Goal: Book appointment/travel/reservation

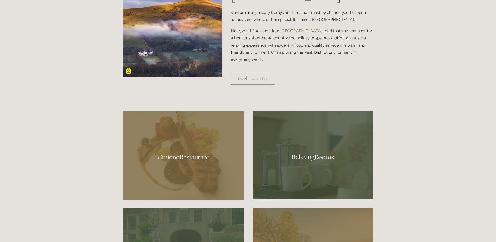
scroll to position [235, 0]
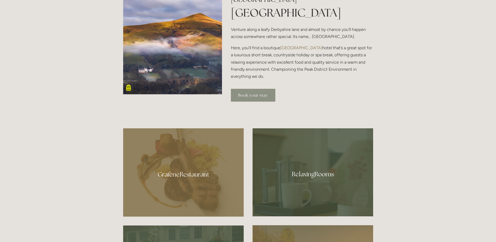
click at [239, 95] on link "Book your stay" at bounding box center [253, 95] width 44 height 13
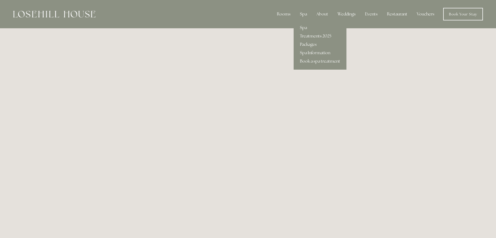
click at [306, 14] on div "Spa" at bounding box center [303, 14] width 15 height 10
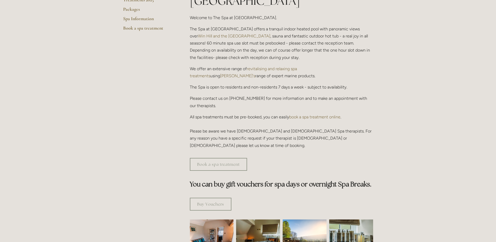
scroll to position [78, 0]
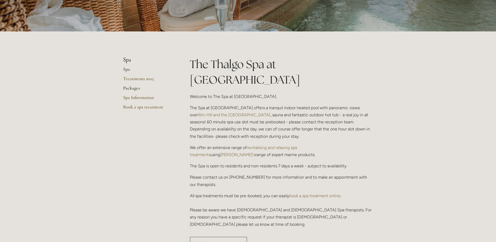
click at [134, 88] on link "Packages" at bounding box center [148, 89] width 50 height 9
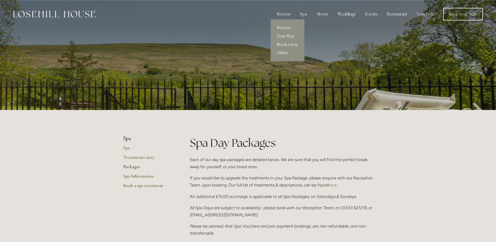
click at [282, 51] on link "Offers" at bounding box center [288, 53] width 34 height 8
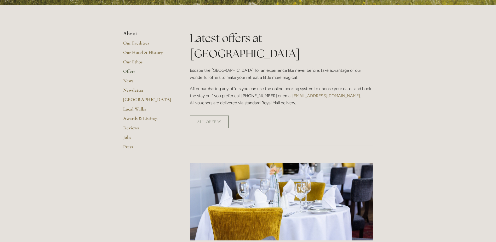
scroll to position [52, 0]
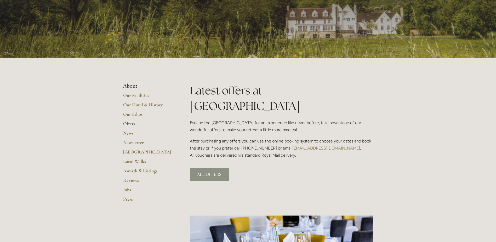
click at [207, 168] on link "ALL OFFERS" at bounding box center [209, 174] width 39 height 13
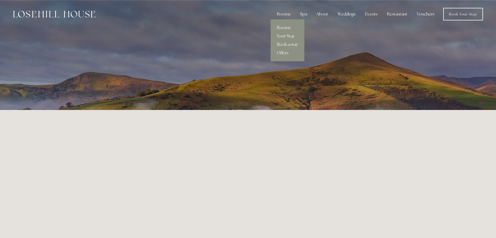
click at [282, 43] on link "Book a stay" at bounding box center [288, 44] width 34 height 8
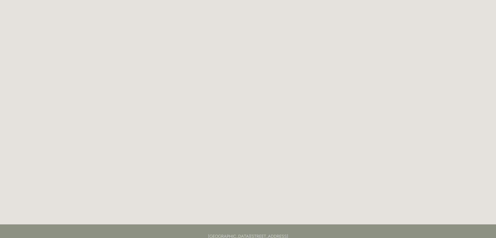
scroll to position [29, 0]
